Goal: Task Accomplishment & Management: Complete application form

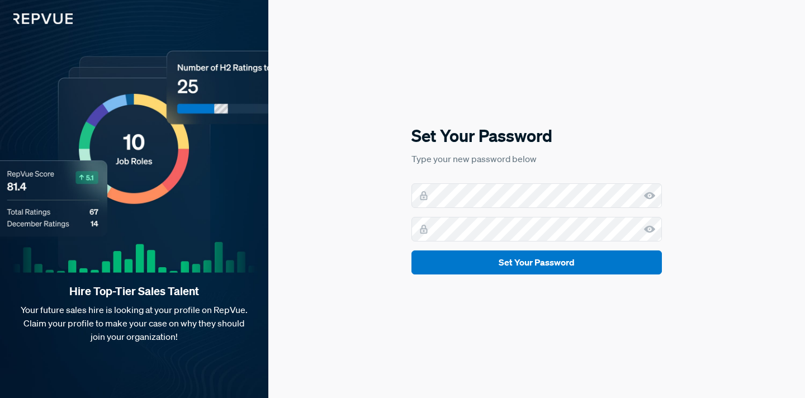
click at [648, 192] on use at bounding box center [649, 195] width 11 height 7
click at [650, 226] on use at bounding box center [649, 228] width 11 height 7
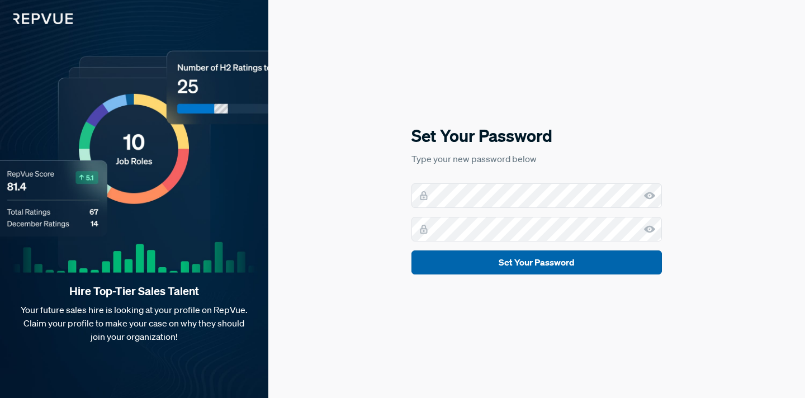
click at [522, 265] on button "Set Your Password" at bounding box center [536, 262] width 250 height 24
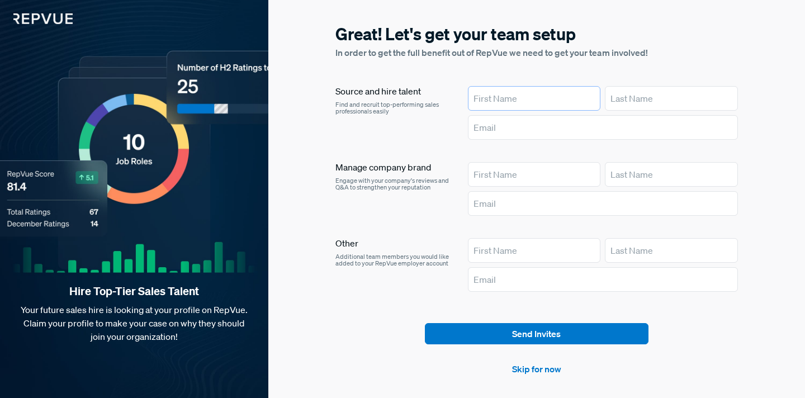
click at [523, 99] on input "text" at bounding box center [534, 98] width 133 height 25
type input "[PERSON_NAME]"
click at [665, 97] on input "text" at bounding box center [671, 98] width 133 height 25
type input "Pias"
click at [511, 123] on input "text" at bounding box center [603, 127] width 270 height 25
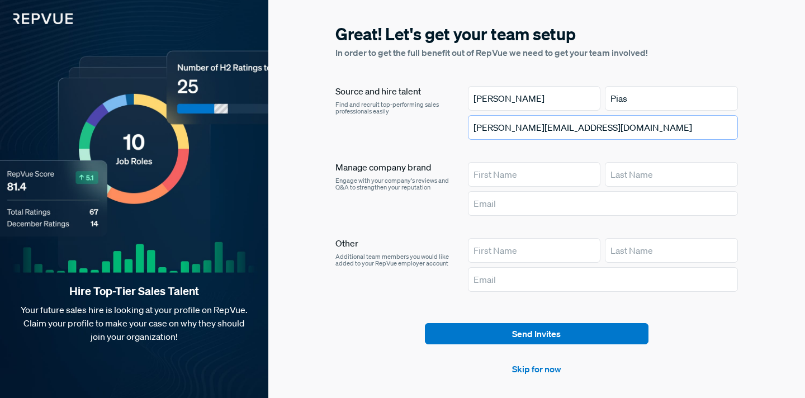
type input "[PERSON_NAME][EMAIL_ADDRESS][DOMAIN_NAME]"
click at [503, 179] on input "text" at bounding box center [534, 174] width 133 height 25
type input "Arjun"
click at [634, 181] on input "text" at bounding box center [671, 174] width 133 height 25
type input "[PERSON_NAME]"
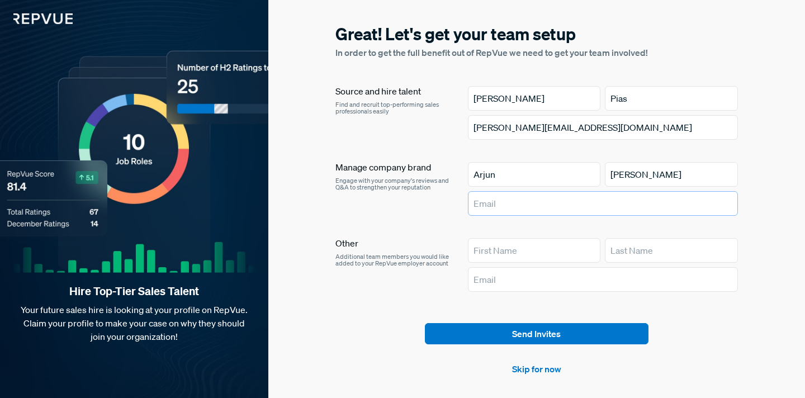
click at [551, 200] on input "text" at bounding box center [603, 203] width 270 height 25
type input "[EMAIL_ADDRESS][DOMAIN_NAME]"
click at [497, 251] on input "text" at bounding box center [534, 250] width 133 height 25
type input "Nuno"
click at [682, 244] on input "text" at bounding box center [671, 250] width 133 height 25
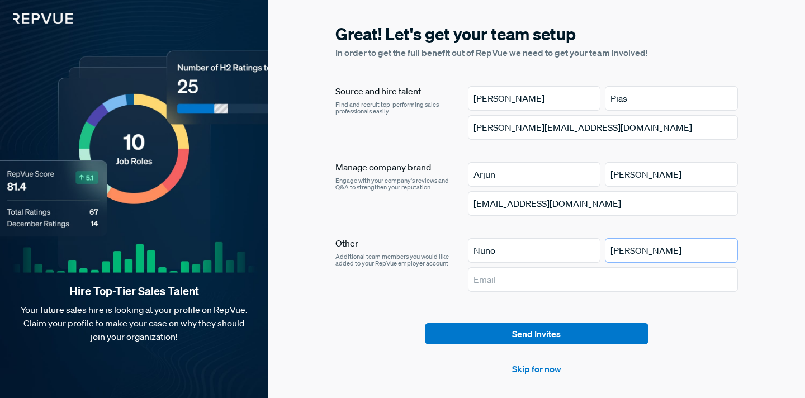
type input "[PERSON_NAME]"
click at [609, 274] on input "text" at bounding box center [603, 279] width 270 height 25
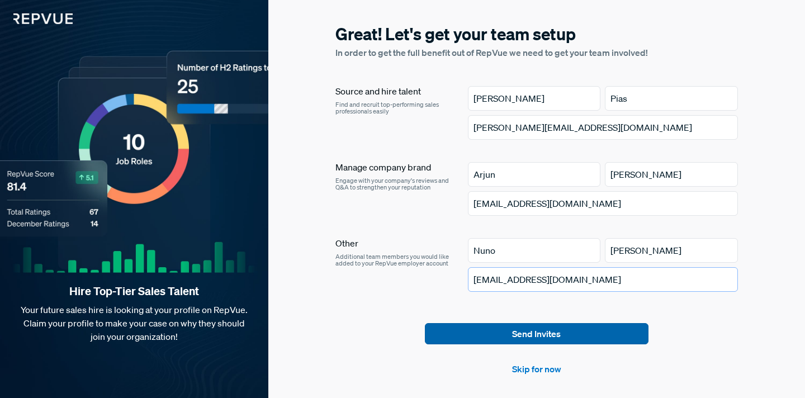
type input "[EMAIL_ADDRESS][DOMAIN_NAME]"
click at [560, 332] on button "Send Invites" at bounding box center [536, 333] width 223 height 21
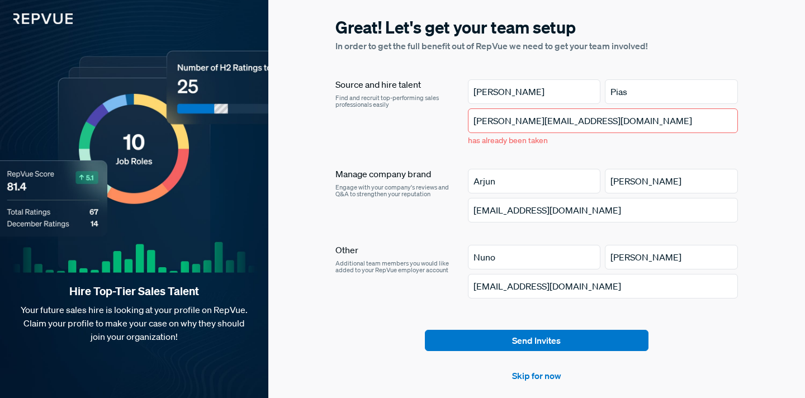
drag, startPoint x: 578, startPoint y: 122, endPoint x: 460, endPoint y: 121, distance: 117.9
click at [460, 121] on article "Source and hire talent Find and recruit top-performing sales professionals easi…" at bounding box center [536, 115] width 402 height 72
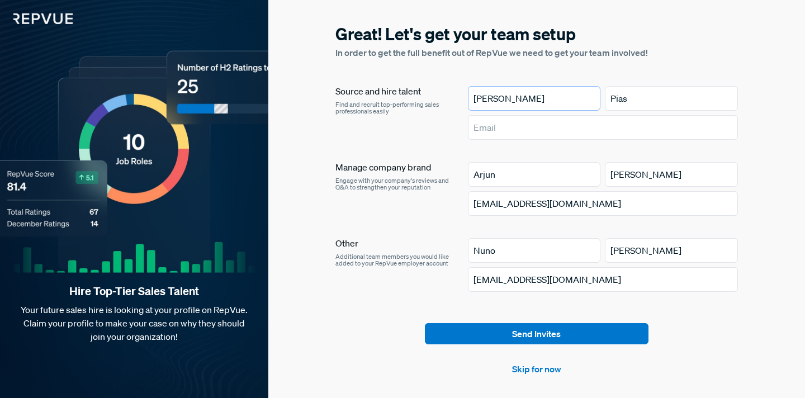
drag, startPoint x: 501, startPoint y: 97, endPoint x: 456, endPoint y: 96, distance: 44.7
click at [456, 96] on article "Source and hire talent Find and recruit top-performing sales professionals easi…" at bounding box center [536, 115] width 402 height 58
drag, startPoint x: 629, startPoint y: 96, endPoint x: 593, endPoint y: 96, distance: 35.8
click at [593, 96] on div "Pias" at bounding box center [603, 98] width 270 height 25
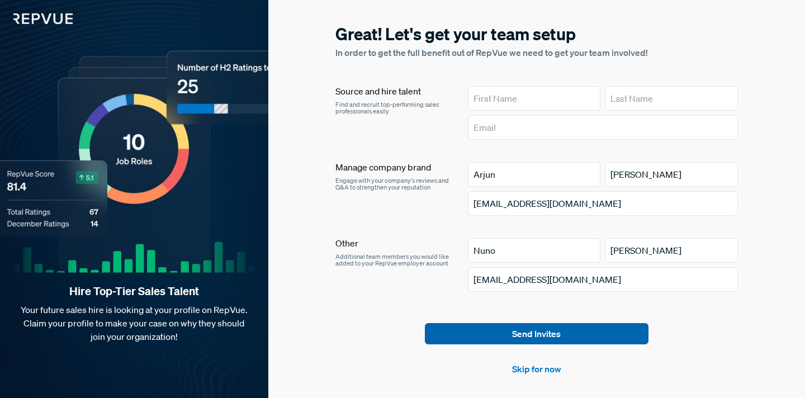
click at [548, 330] on button "Send Invites" at bounding box center [536, 333] width 223 height 21
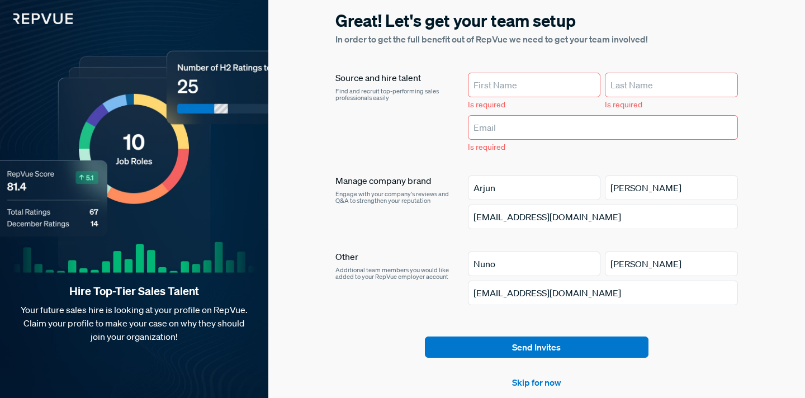
click at [517, 84] on input "text" at bounding box center [534, 85] width 133 height 25
click at [526, 379] on link "Skip for now" at bounding box center [536, 381] width 49 height 13
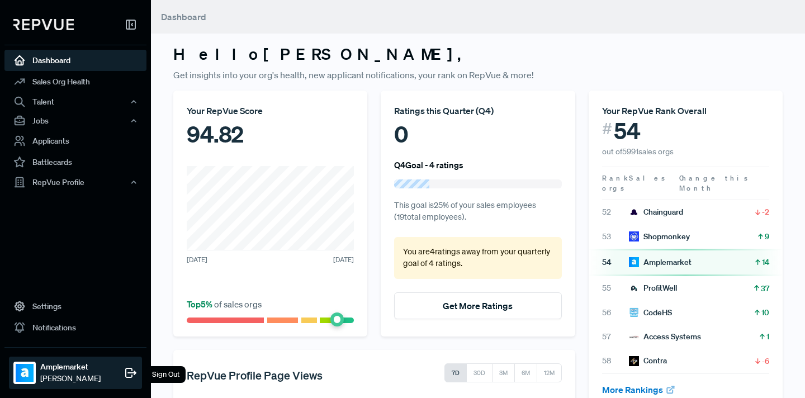
click at [24, 374] on img at bounding box center [25, 373] width 18 height 18
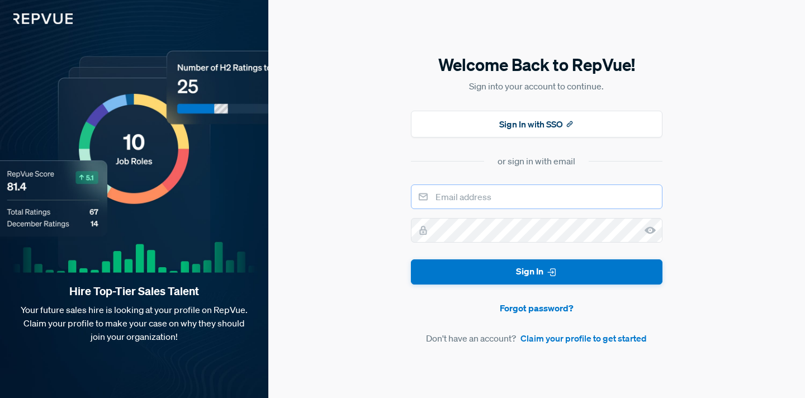
click at [464, 191] on input "email" at bounding box center [536, 196] width 251 height 25
type input "[EMAIL_ADDRESS][DOMAIN_NAME]"
click at [411, 259] on button "Sign In" at bounding box center [536, 271] width 251 height 25
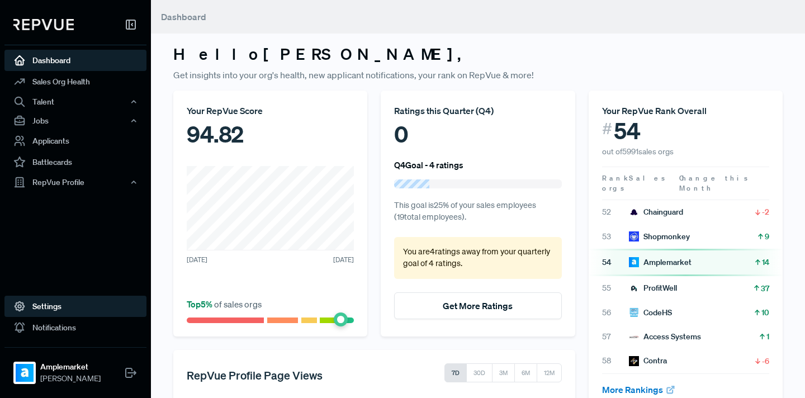
click at [47, 312] on link "Settings" at bounding box center [75, 306] width 142 height 21
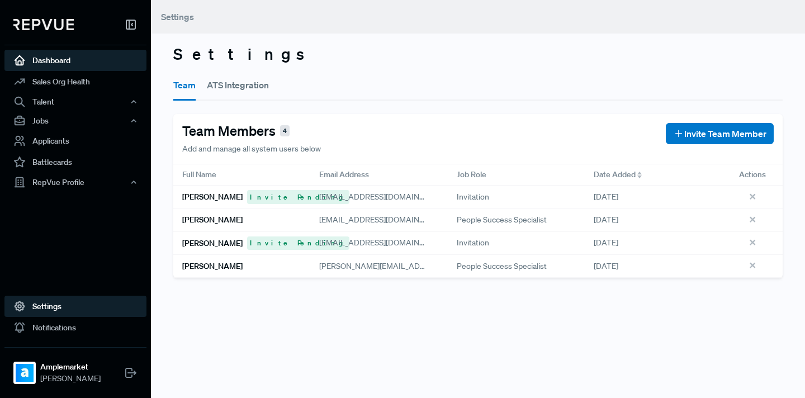
click at [61, 60] on link "Dashboard" at bounding box center [75, 60] width 142 height 21
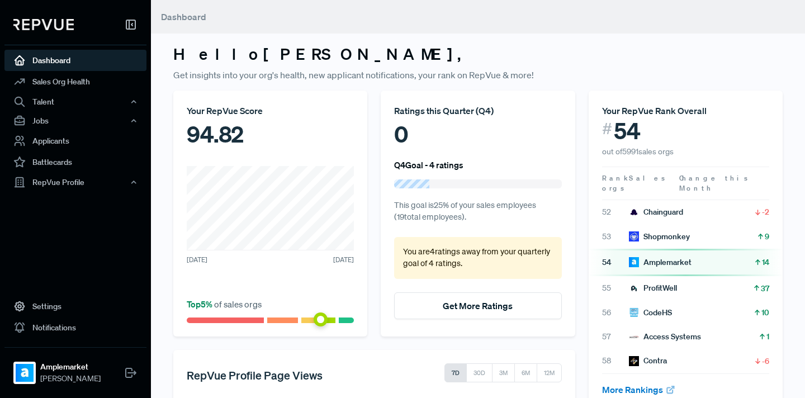
click at [56, 30] on img at bounding box center [43, 24] width 60 height 11
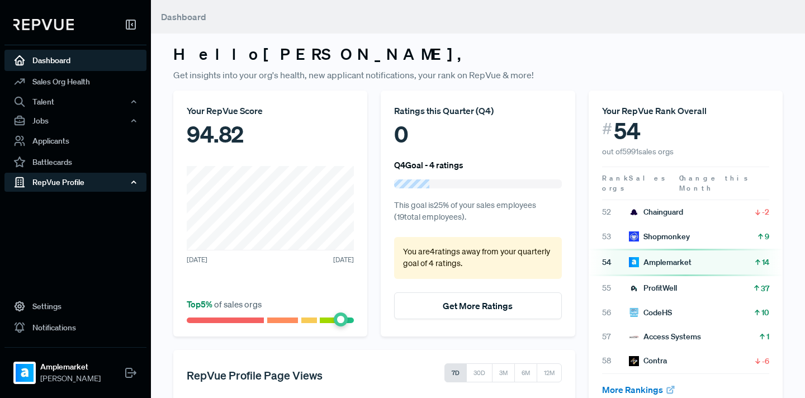
click at [54, 175] on div "RepVue Profile" at bounding box center [75, 182] width 142 height 19
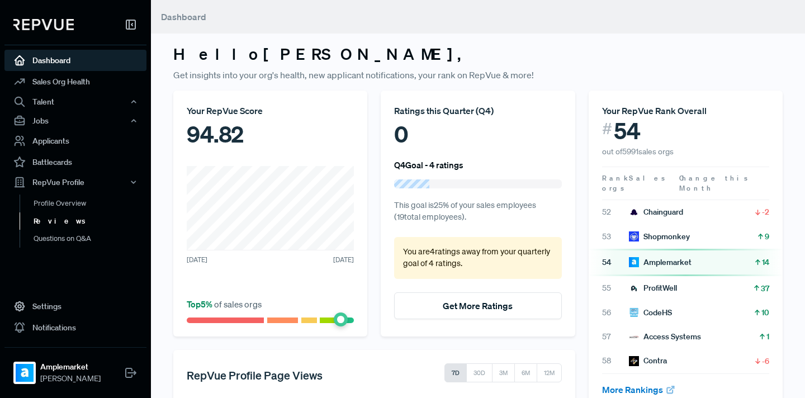
click at [57, 212] on link "Reviews" at bounding box center [91, 221] width 142 height 18
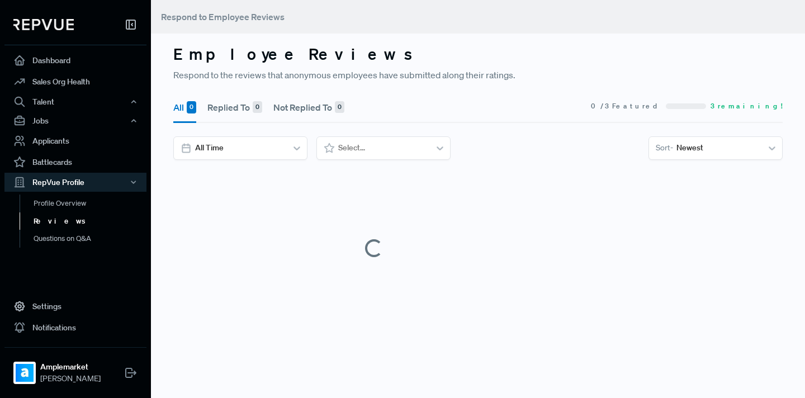
click at [57, 212] on link "Reviews" at bounding box center [91, 221] width 142 height 18
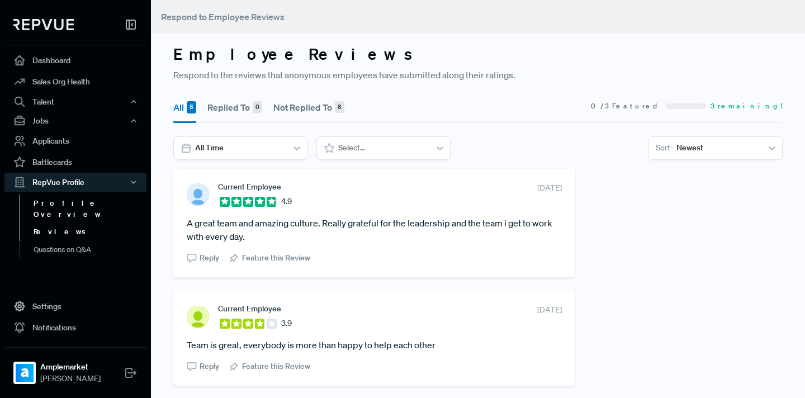
click at [58, 205] on link "Profile Overview" at bounding box center [91, 208] width 142 height 28
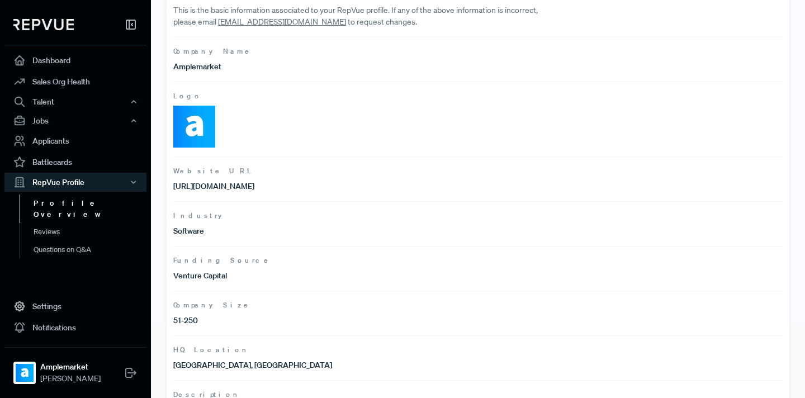
click at [195, 118] on img at bounding box center [194, 127] width 42 height 42
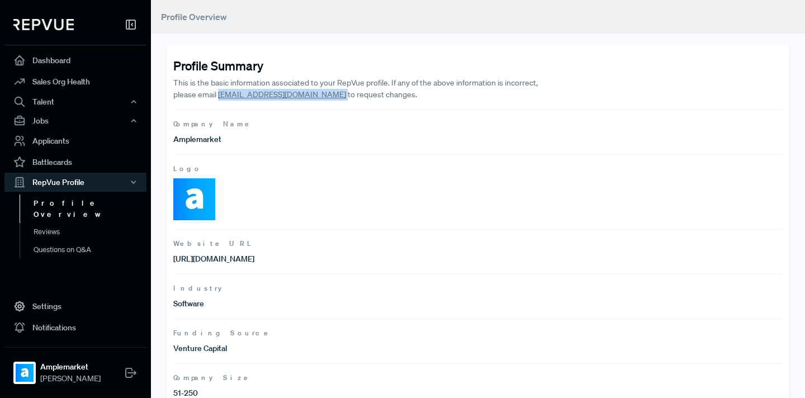
drag, startPoint x: 295, startPoint y: 96, endPoint x: 219, endPoint y: 95, distance: 76.0
click at [219, 95] on p "This is the basic information associated to your RepVue profile. If any of the …" at bounding box center [355, 88] width 365 height 23
copy p "[EMAIL_ADDRESS][DOMAIN_NAME]"
click at [71, 121] on div "Jobs" at bounding box center [75, 120] width 142 height 19
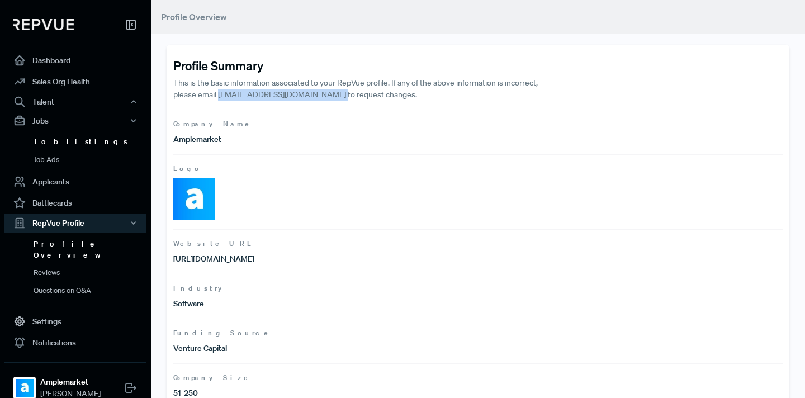
click at [65, 142] on link "Job Listings" at bounding box center [91, 142] width 142 height 18
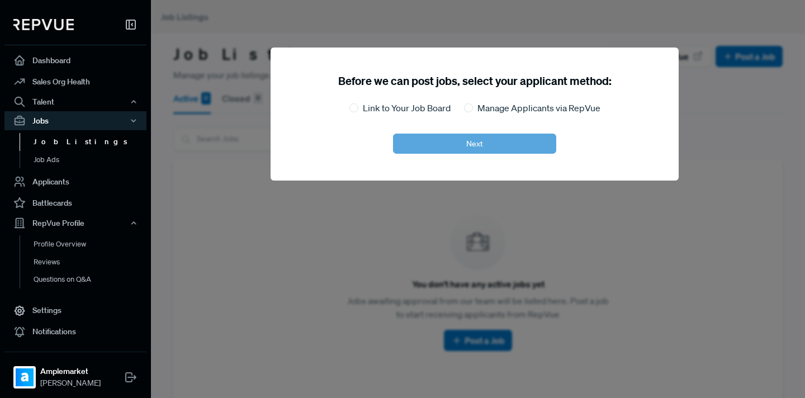
click at [272, 249] on div at bounding box center [553, 199] width 805 height 398
